Goal: Task Accomplishment & Management: Manage account settings

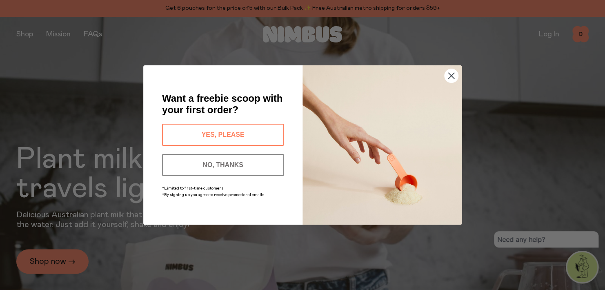
click at [229, 165] on button "NO, THANKS" at bounding box center [223, 165] width 122 height 22
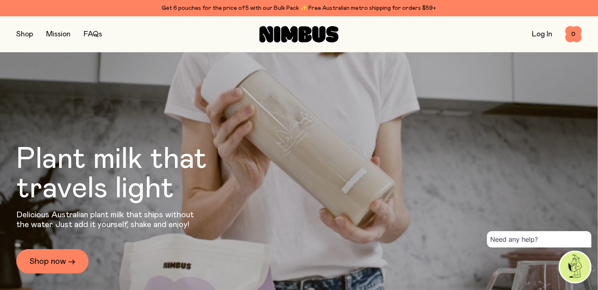
click at [544, 33] on link "Log In" at bounding box center [542, 34] width 20 height 7
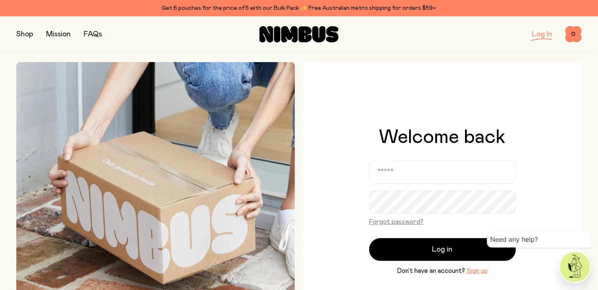
click at [406, 146] on h1 "Welcome back" at bounding box center [443, 137] width 127 height 20
click at [392, 164] on input "email" at bounding box center [442, 172] width 147 height 24
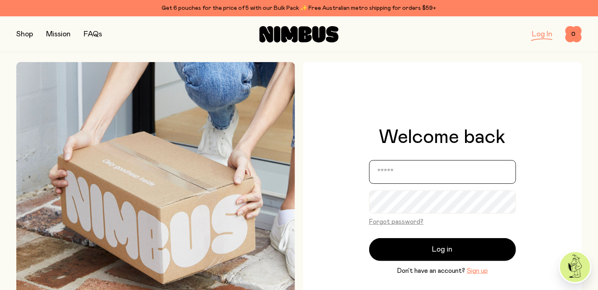
type input "**********"
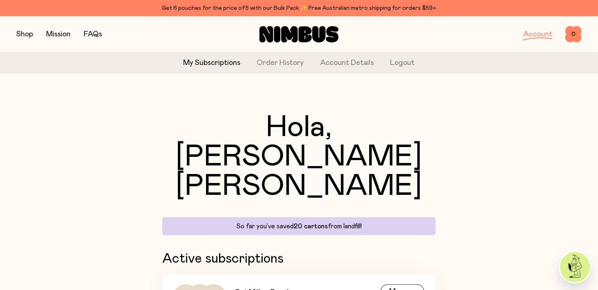
scroll to position [30, 0]
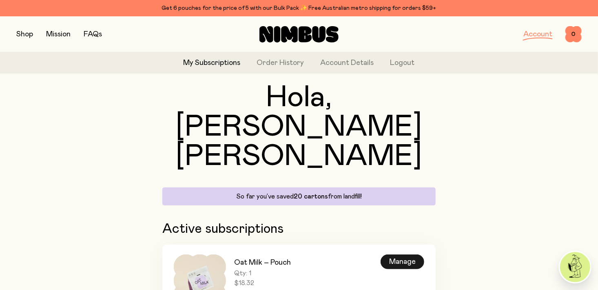
click at [406, 254] on div "Manage" at bounding box center [403, 261] width 44 height 15
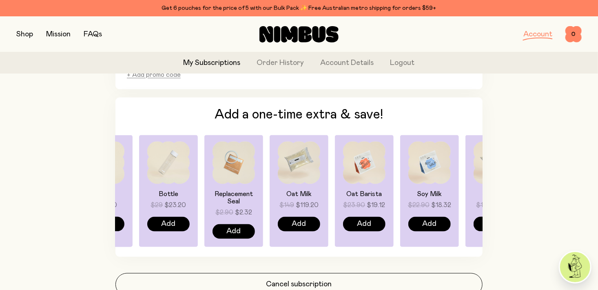
scroll to position [638, 0]
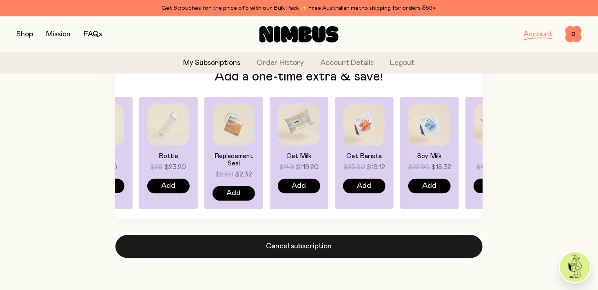
click at [302, 249] on button "Cancel subscription" at bounding box center [299, 246] width 367 height 23
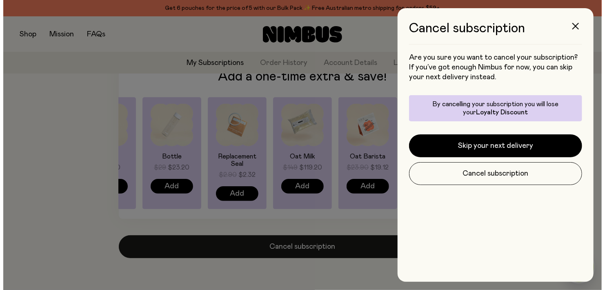
scroll to position [0, 0]
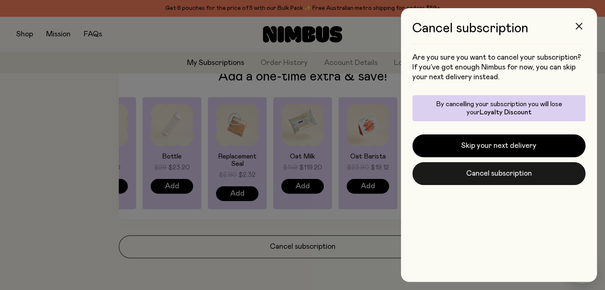
click at [472, 183] on button "Cancel subscription" at bounding box center [498, 173] width 173 height 23
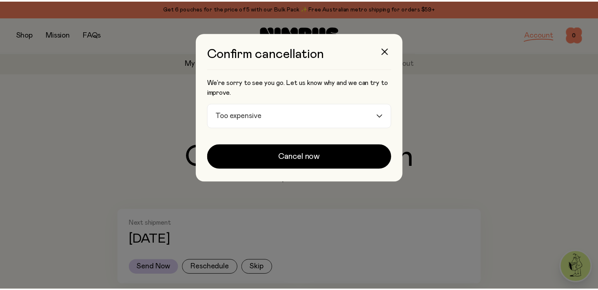
scroll to position [638, 0]
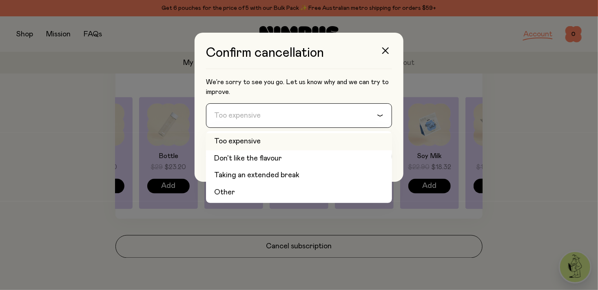
click at [280, 121] on input "Search for option" at bounding box center [293, 116] width 165 height 24
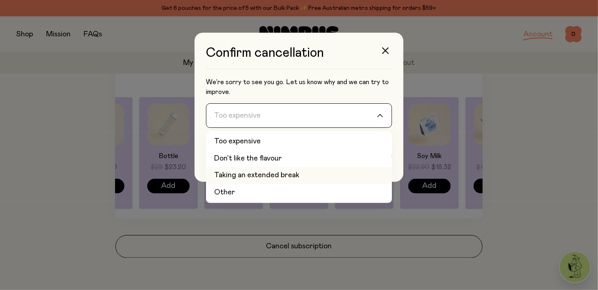
click at [298, 178] on li "Taking an extended break" at bounding box center [299, 175] width 186 height 17
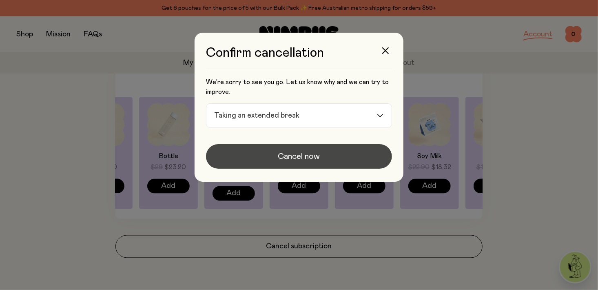
click at [299, 153] on span "Cancel now" at bounding box center [299, 156] width 42 height 11
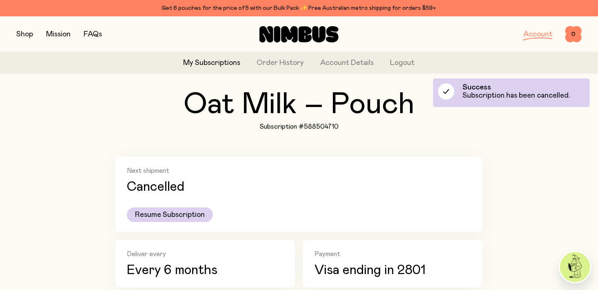
scroll to position [0, 0]
